Goal: Information Seeking & Learning: Understand process/instructions

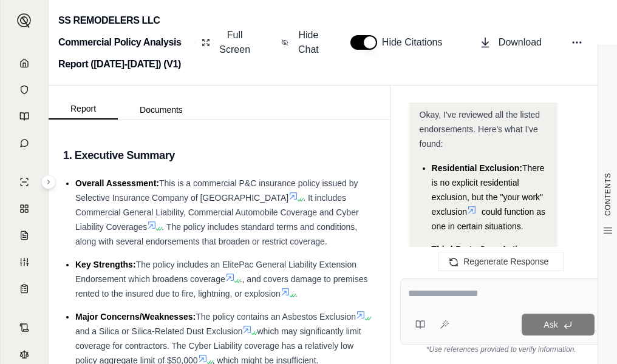
scroll to position [6685, 0]
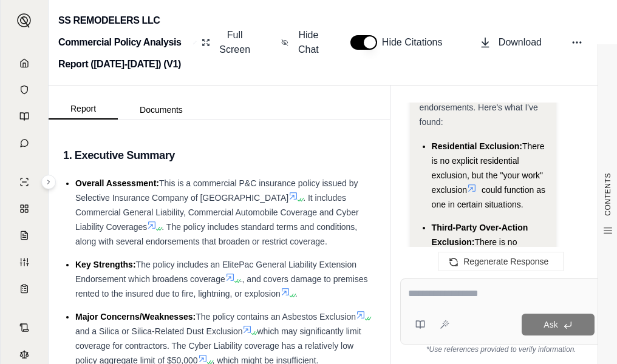
click at [476, 183] on icon at bounding box center [472, 188] width 10 height 10
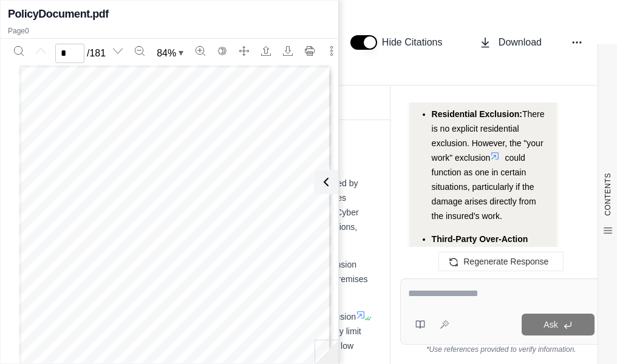
scroll to position [8147, 0]
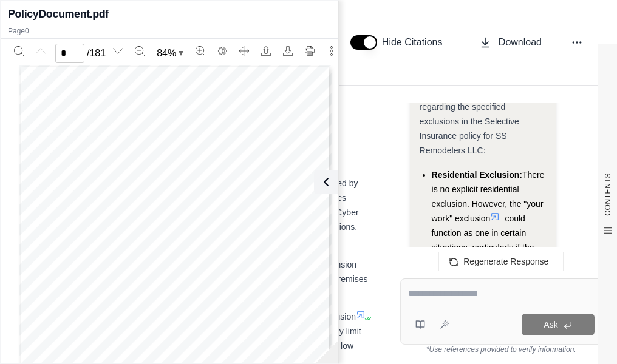
click at [499, 212] on icon at bounding box center [495, 217] width 10 height 10
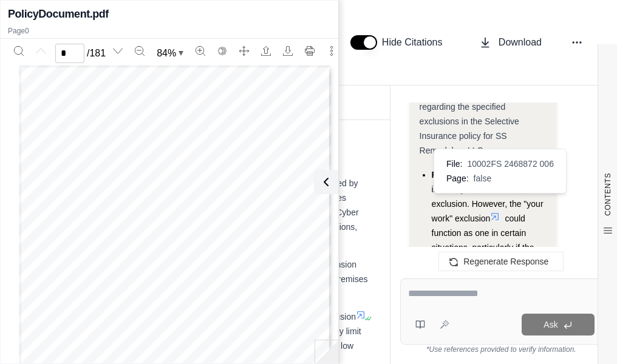
click at [496, 164] on span "10002FS 2468872 006" at bounding box center [510, 164] width 86 height 12
click at [496, 212] on icon at bounding box center [495, 217] width 10 height 10
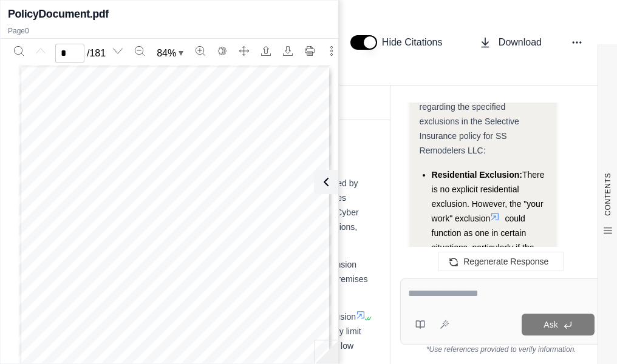
click at [496, 212] on icon at bounding box center [495, 217] width 10 height 10
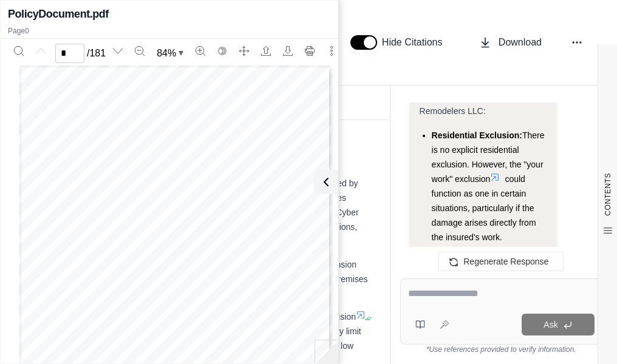
scroll to position [8208, 0]
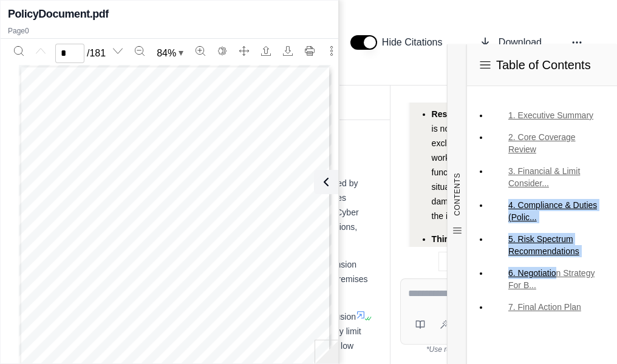
drag, startPoint x: 527, startPoint y: 256, endPoint x: 616, endPoint y: 322, distance: 110.8
click at [584, 286] on ul "1. Executive Summary 2. Core Coverage Review 3. Financial & Limit Consider... 4…" at bounding box center [542, 211] width 131 height 211
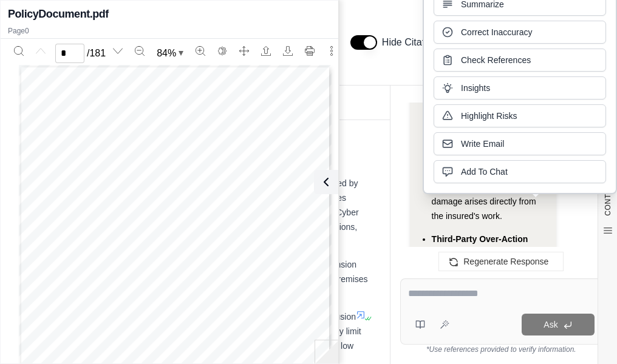
click at [395, 244] on div "Hi Streetsmart 👋 - We have generated a report based on the documents you upload…" at bounding box center [501, 181] width 222 height 176
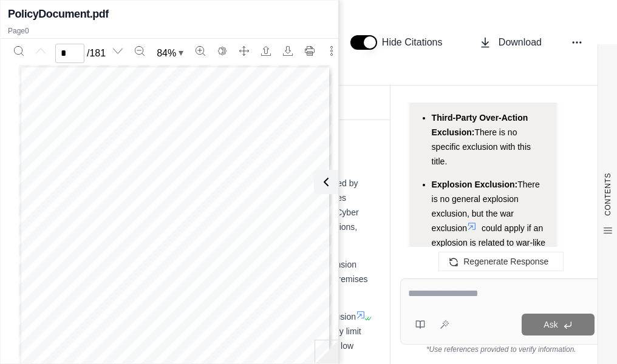
scroll to position [8390, 0]
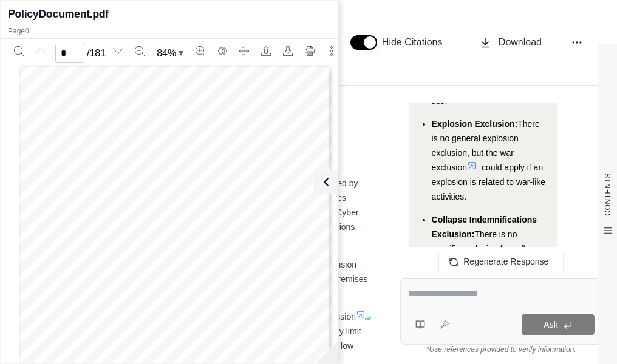
click at [471, 161] on icon at bounding box center [472, 166] width 10 height 10
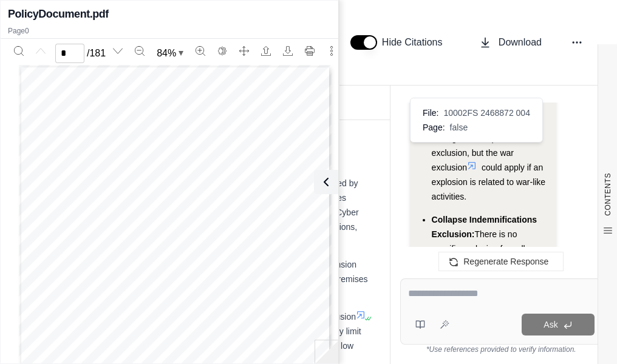
click at [472, 161] on icon at bounding box center [472, 166] width 10 height 10
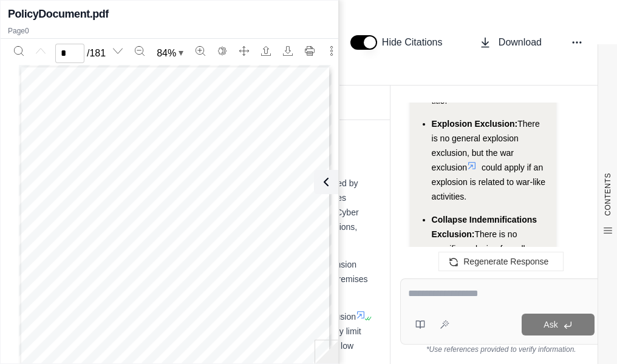
click at [476, 161] on icon at bounding box center [472, 166] width 10 height 10
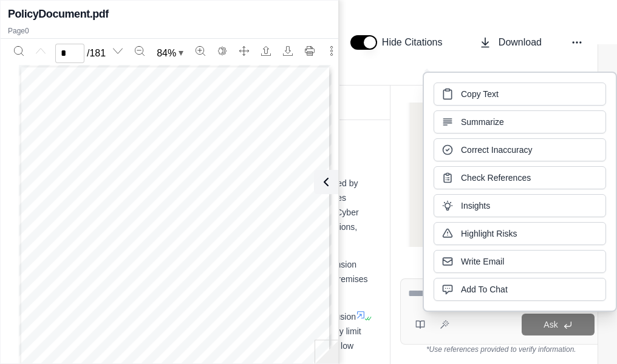
click at [397, 159] on div "Hi Streetsmart 👋 - We have generated a report based on the documents you upload…" at bounding box center [501, 181] width 222 height 176
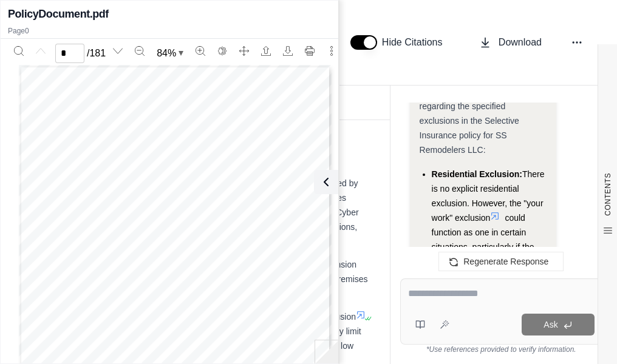
scroll to position [8147, 0]
click at [497, 212] on icon at bounding box center [495, 217] width 10 height 10
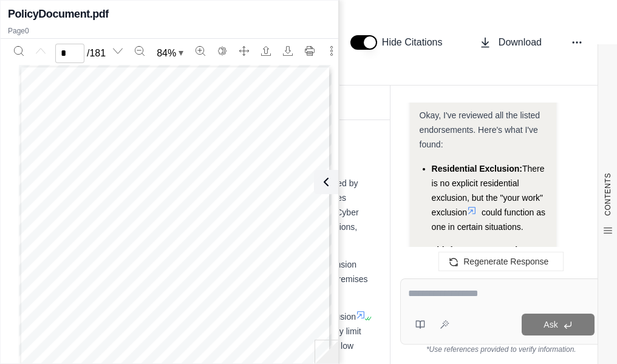
scroll to position [6629, 0]
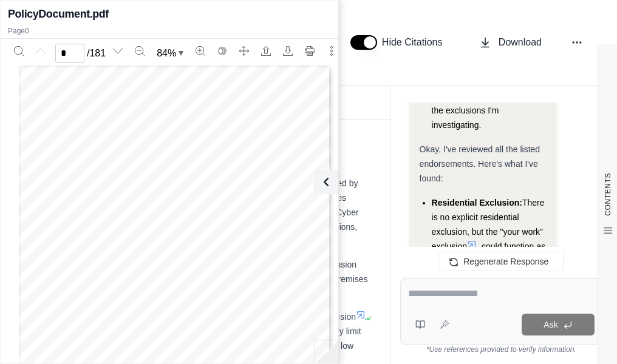
click at [472, 240] on icon at bounding box center [472, 245] width 10 height 10
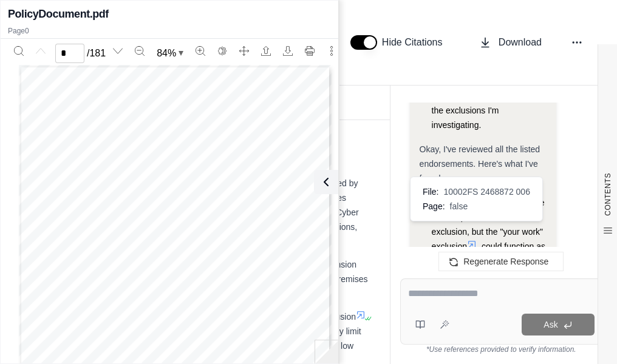
click at [468, 191] on span "10002FS 2468872 006" at bounding box center [486, 192] width 86 height 12
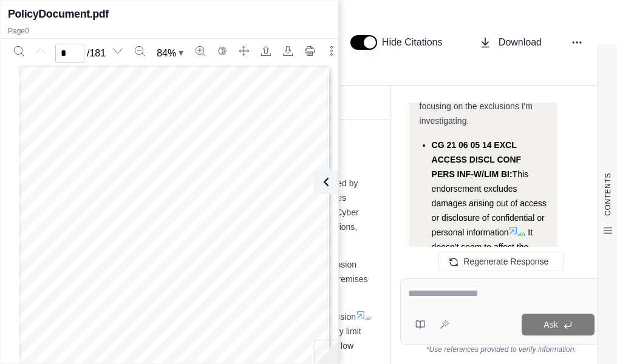
scroll to position [2985, 0]
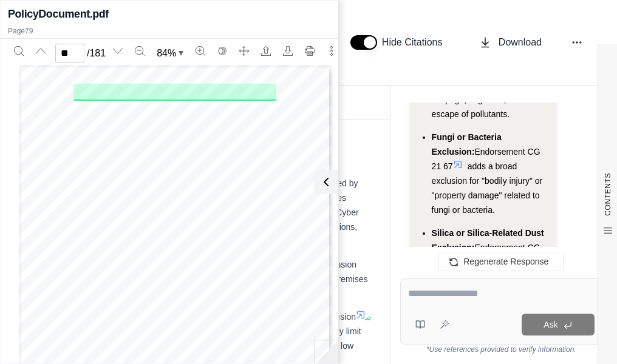
scroll to position [8633, 0]
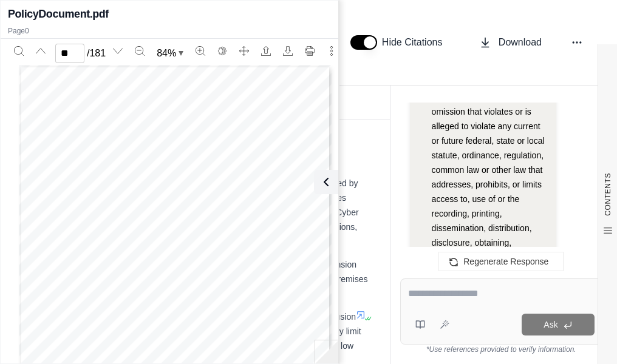
scroll to position [9240, 0]
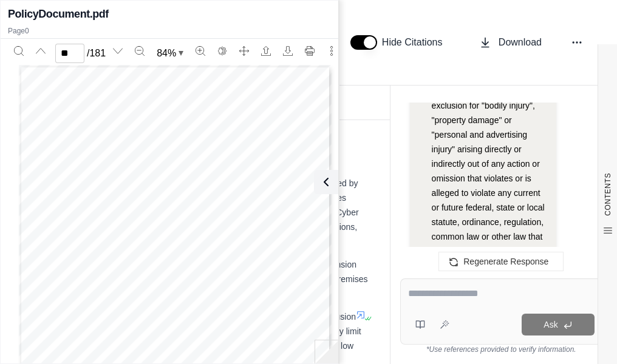
click at [460, 298] on div at bounding box center [501, 296] width 186 height 19
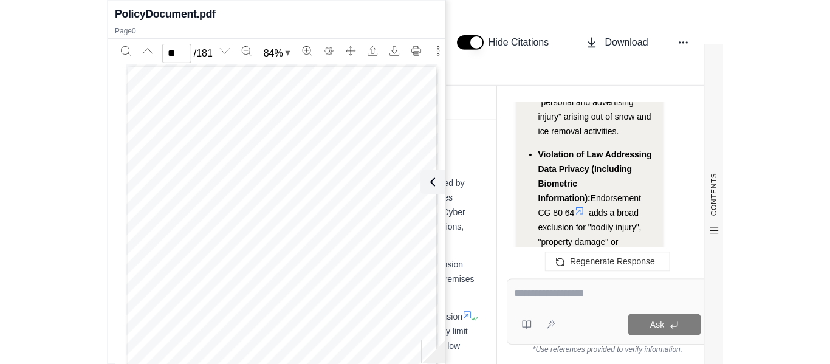
scroll to position [6746, 0]
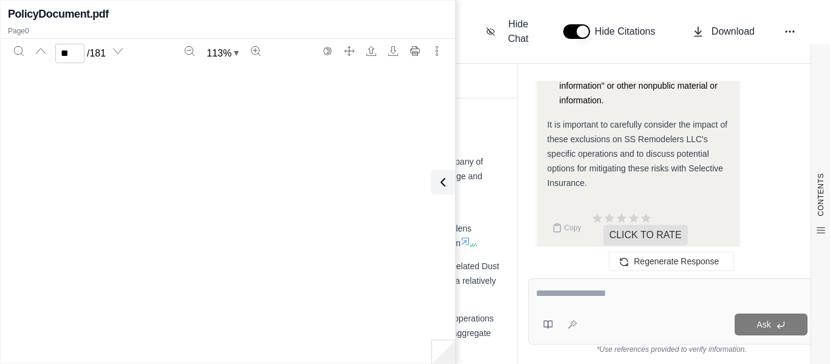
type input "**"
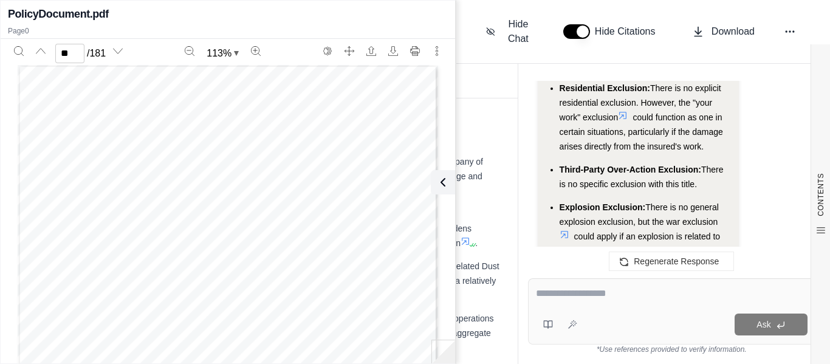
scroll to position [5714, 0]
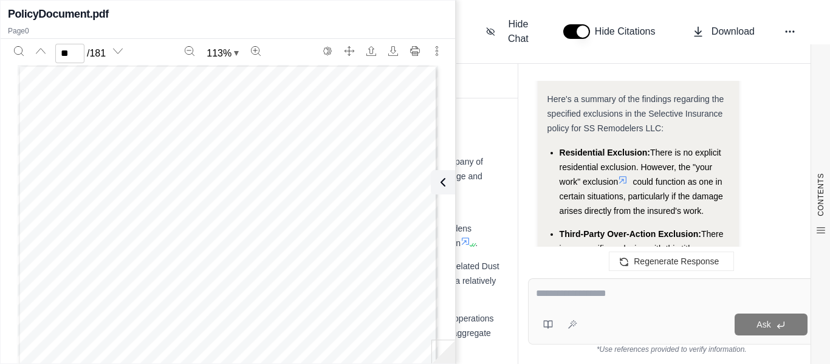
click at [616, 175] on icon at bounding box center [623, 180] width 10 height 10
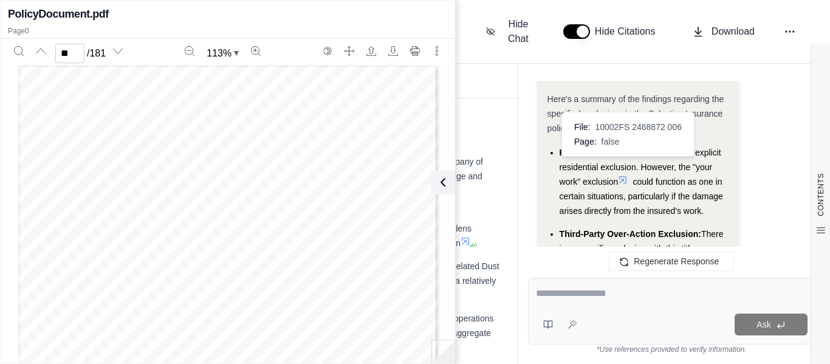
click at [613, 125] on span "10002FS 2468872 006" at bounding box center [638, 127] width 86 height 12
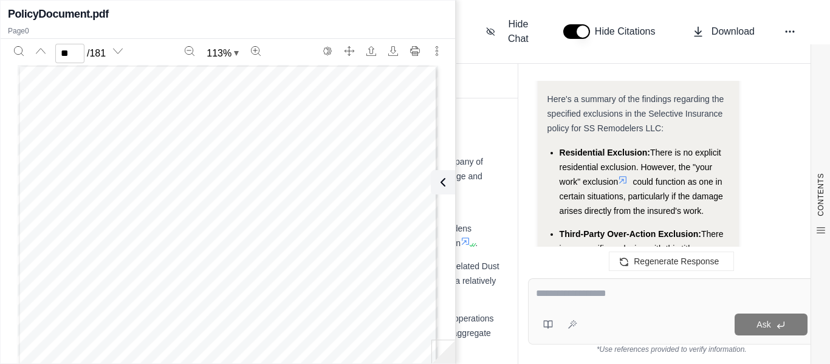
click at [616, 175] on icon at bounding box center [623, 180] width 10 height 10
click at [616, 160] on li "Residential Exclusion: There is no explicit residential exclusion. However, the…" at bounding box center [643, 181] width 169 height 73
click at [616, 175] on icon at bounding box center [623, 180] width 10 height 10
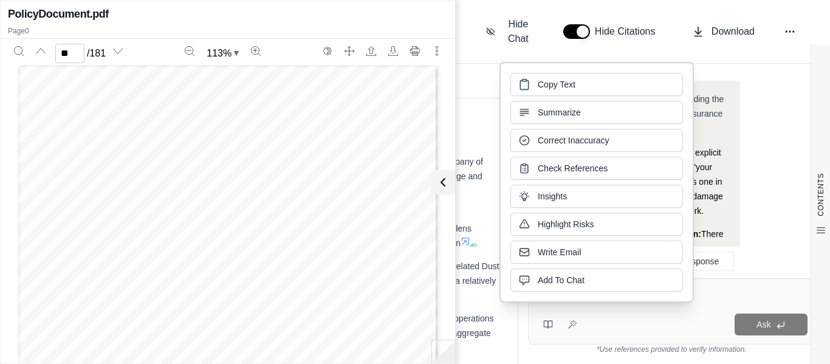
click at [616, 152] on li "Residential Exclusion: There is no explicit residential exclusion. However, the…" at bounding box center [643, 181] width 169 height 73
